Goal: Task Accomplishment & Management: Use online tool/utility

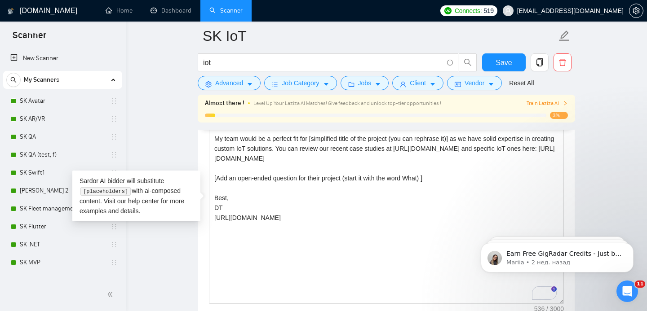
scroll to position [209, 0]
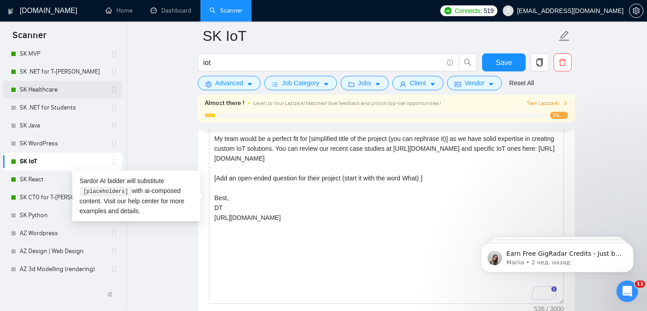
click at [71, 86] on link "SK Healthcare" at bounding box center [62, 90] width 85 height 18
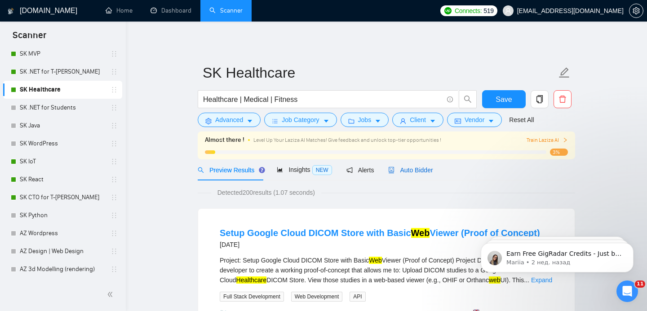
click at [422, 172] on span "Auto Bidder" at bounding box center [410, 170] width 44 height 7
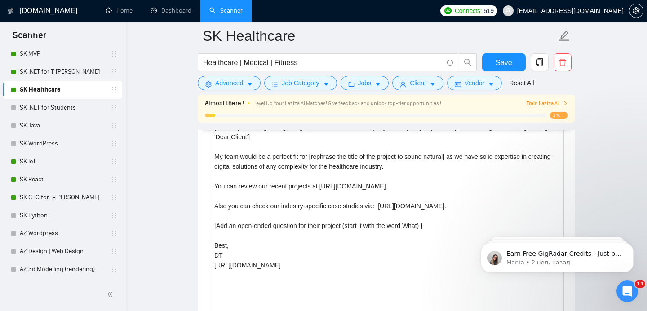
scroll to position [1069, 0]
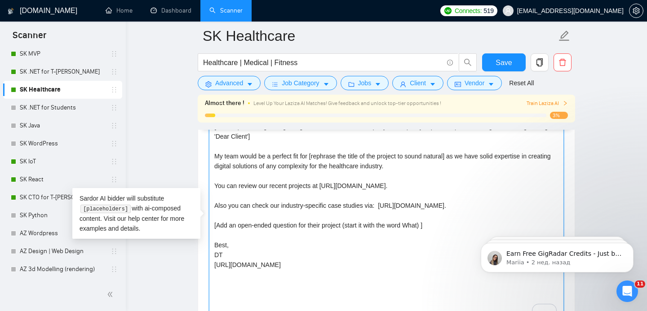
drag, startPoint x: 386, startPoint y: 204, endPoint x: 463, endPoint y: 206, distance: 77.3
click at [463, 206] on textarea "[Write a personal greeting using the client's name or company name (if any is p…" at bounding box center [386, 221] width 355 height 202
click at [300, 186] on textarea "[Write a personal greeting using the client's name or company name (if any is p…" at bounding box center [386, 221] width 355 height 202
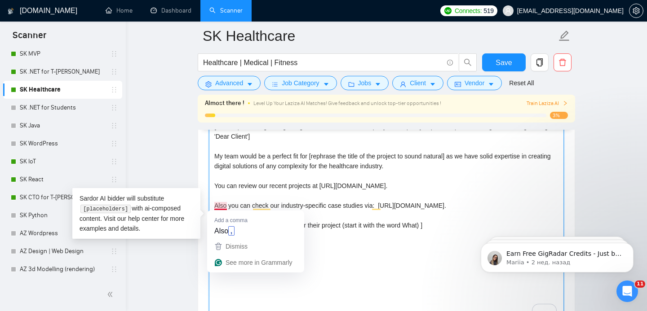
click at [240, 198] on textarea "[Write a personal greeting using the client's name or company name (if any is p…" at bounding box center [386, 221] width 355 height 202
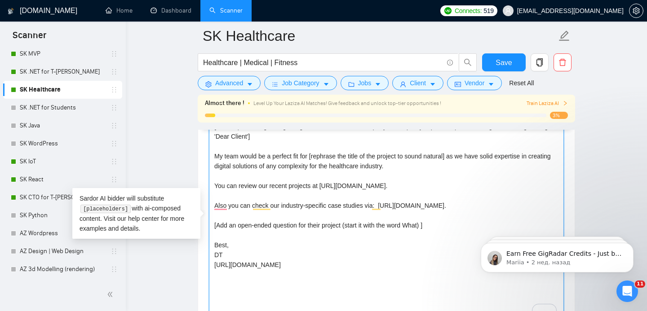
drag, startPoint x: 230, startPoint y: 205, endPoint x: 481, endPoint y: 206, distance: 251.2
click at [481, 206] on textarea "[Write a personal greeting using the client's name or company name (if any is p…" at bounding box center [386, 221] width 355 height 202
